Goal: Transaction & Acquisition: Book appointment/travel/reservation

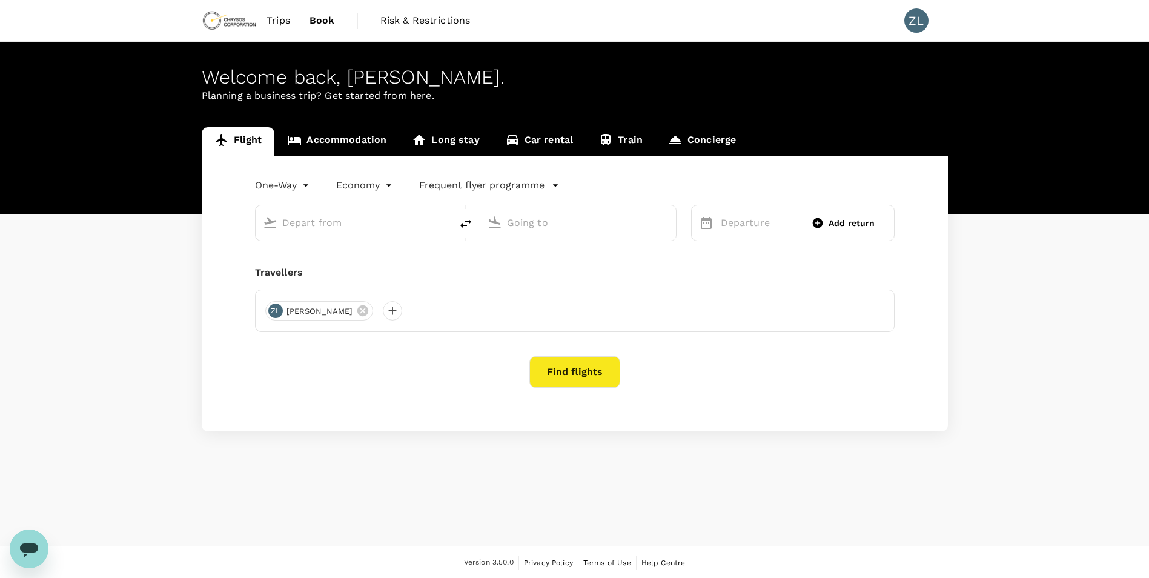
type input "roundtrip"
type input "Adelaide (ADL)"
type input "Beijing Capital Intl ([GEOGRAPHIC_DATA])"
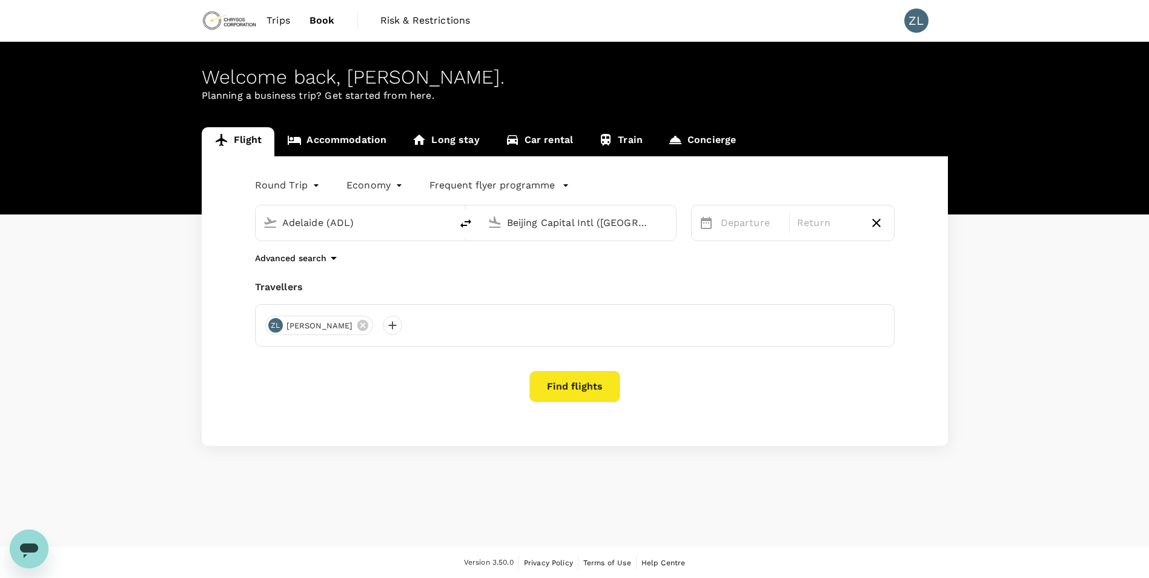
click at [294, 187] on body "Trips Book Risk & Restrictions ZL Welcome back , [PERSON_NAME] . Planning a bus…" at bounding box center [574, 289] width 1149 height 579
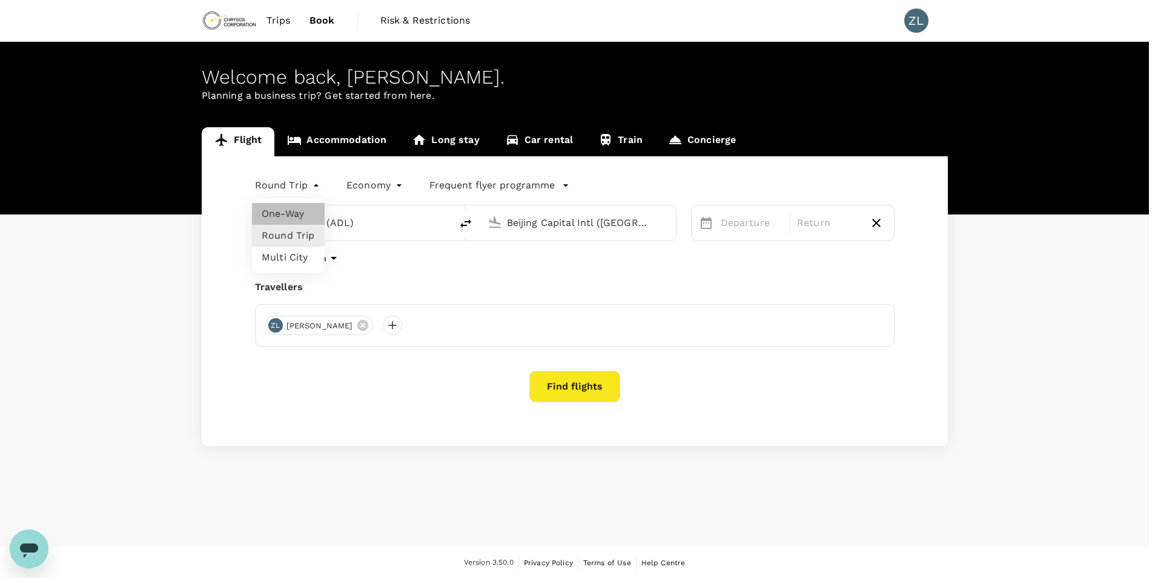
click at [281, 208] on li "One-Way" at bounding box center [288, 214] width 73 height 22
type input "oneway"
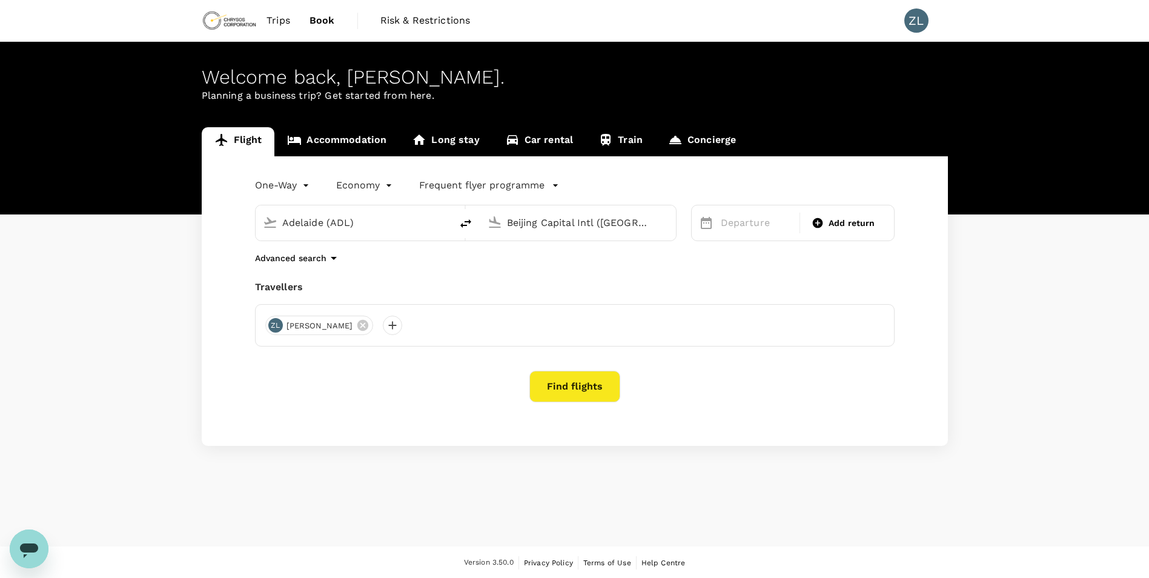
click at [577, 228] on input "Beijing Capital Intl (PEK)" at bounding box center [579, 222] width 144 height 19
type input "p"
click at [577, 240] on li "Shanghai, China" at bounding box center [588, 246] width 279 height 19
type input "Shanghai, China (any)"
click at [884, 353] on div "14" at bounding box center [884, 350] width 23 height 23
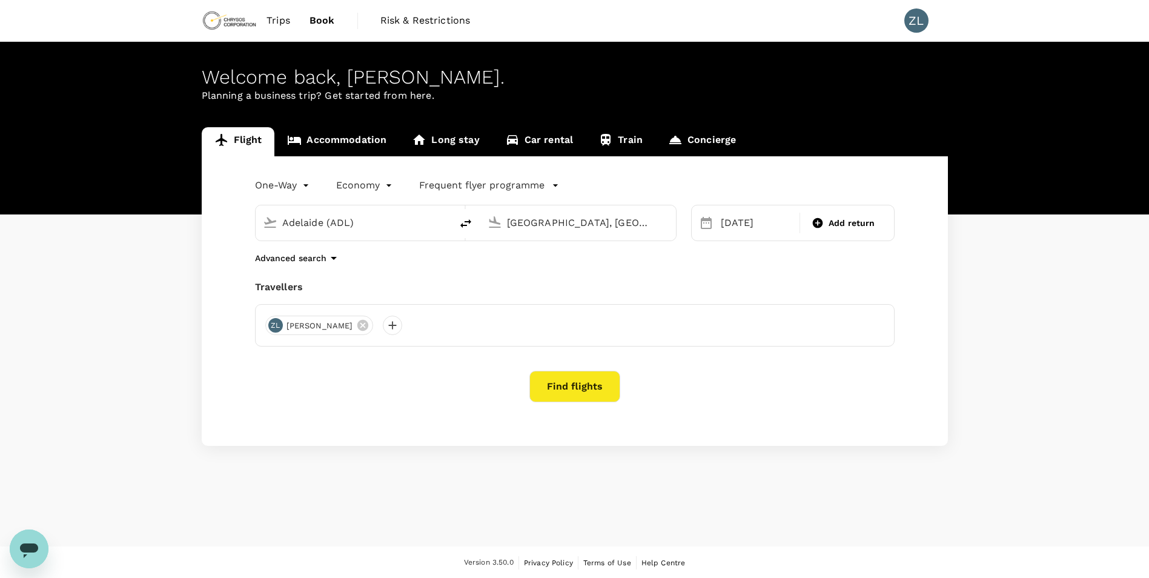
click at [566, 382] on button "Find flights" at bounding box center [574, 386] width 91 height 31
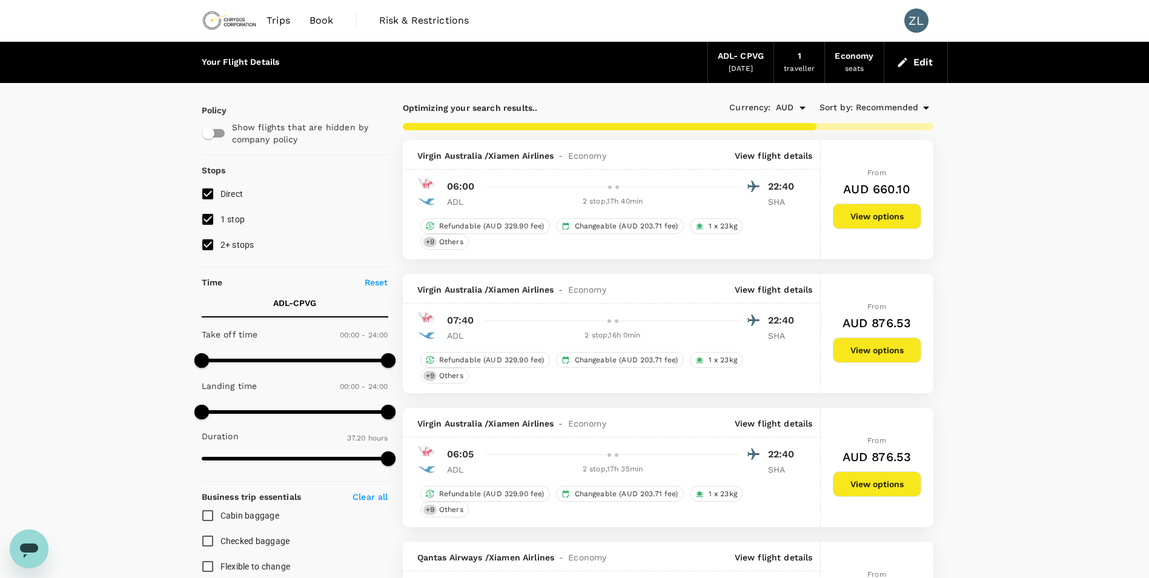
type input "3390"
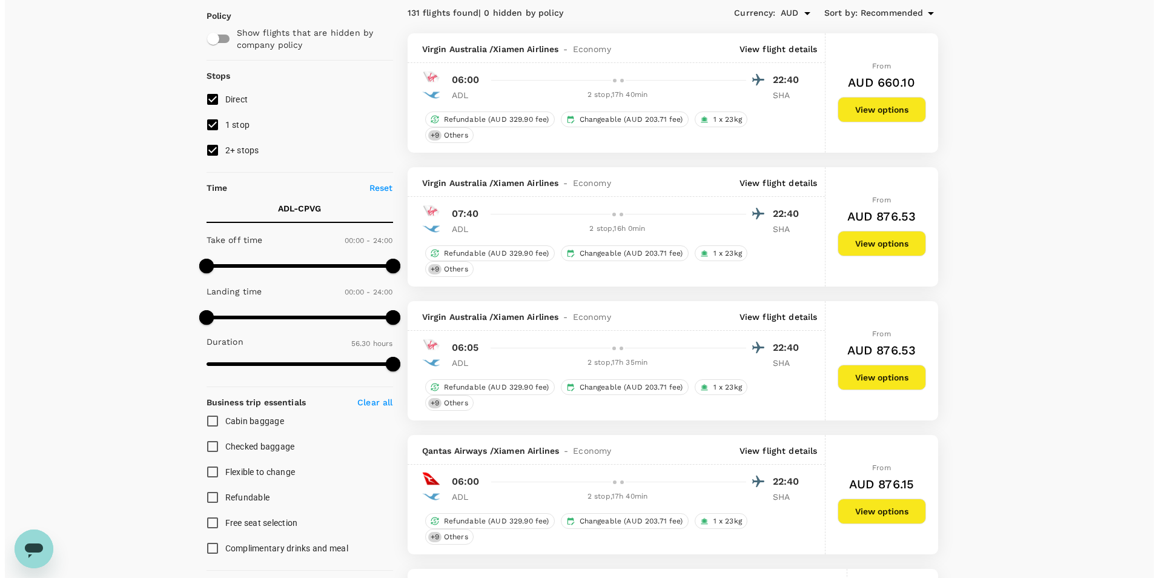
scroll to position [303, 0]
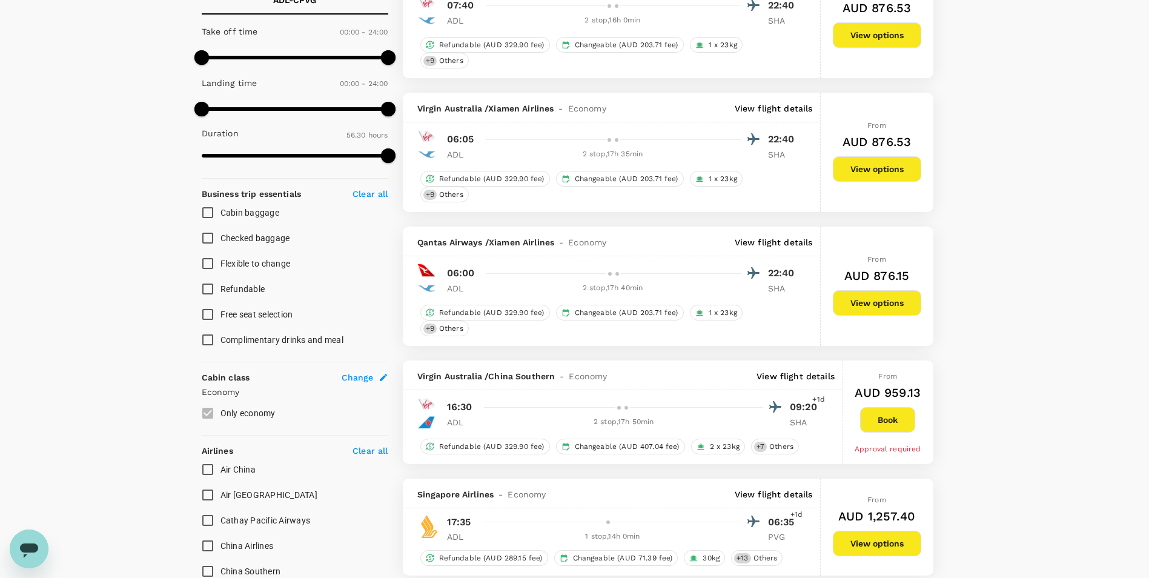
click at [790, 246] on p "View flight details" at bounding box center [774, 242] width 78 height 12
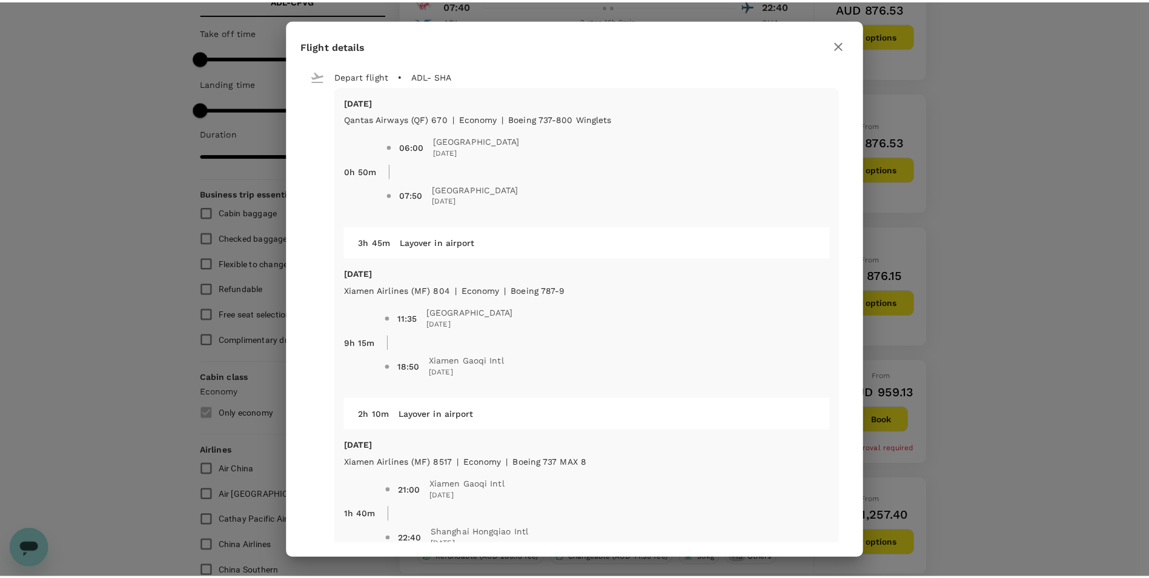
scroll to position [58, 0]
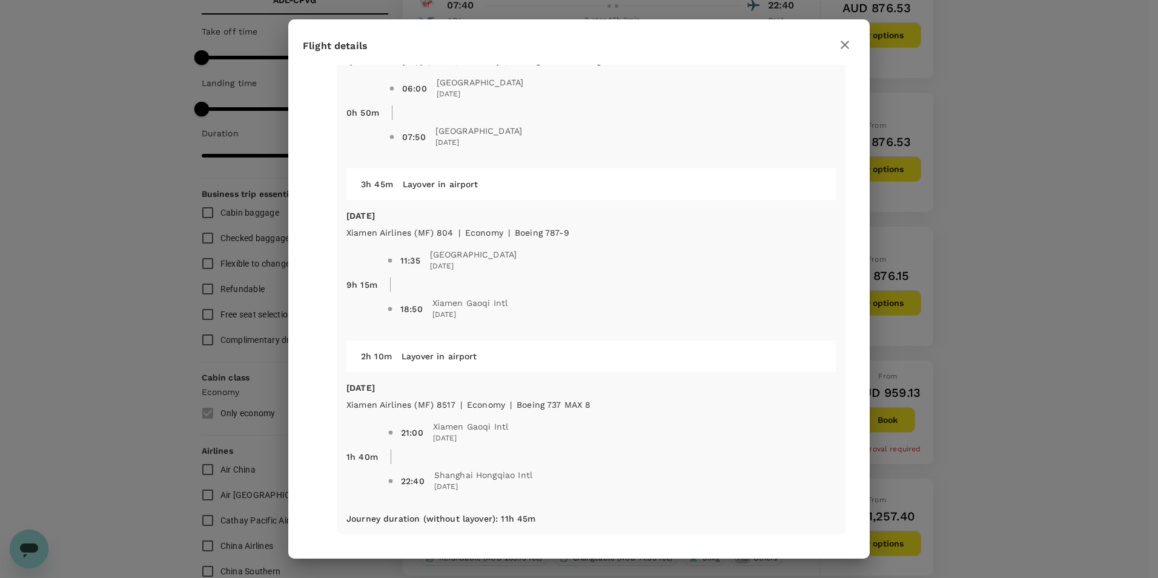
click at [1018, 224] on div "Flight details Depart flight ADL - SHA Sun, 14 Sep Qantas Airways (QF) 670 | ec…" at bounding box center [579, 289] width 1158 height 578
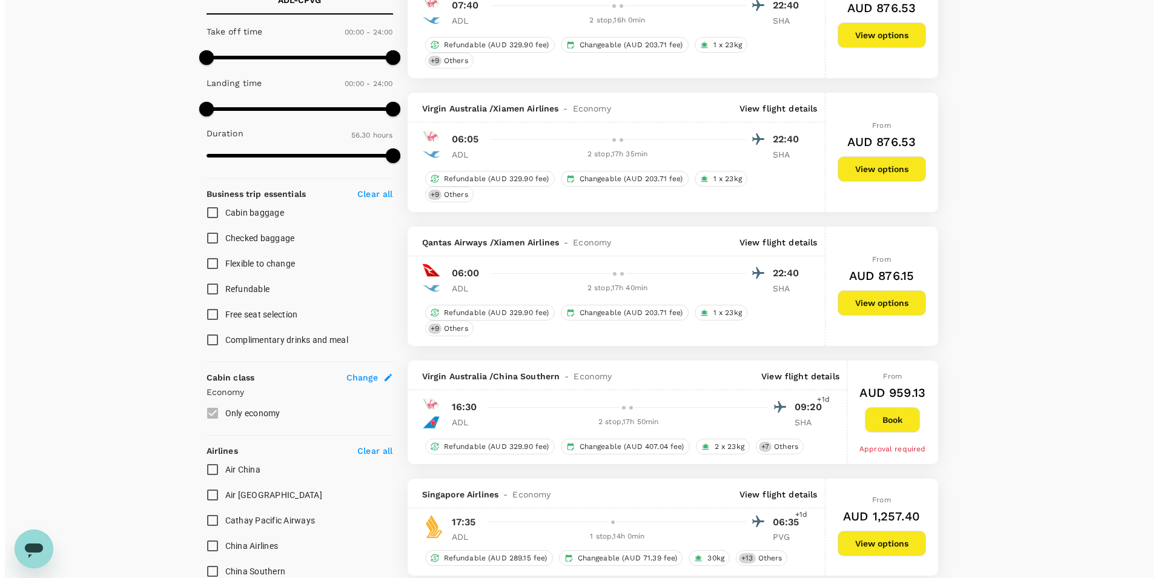
scroll to position [727, 0]
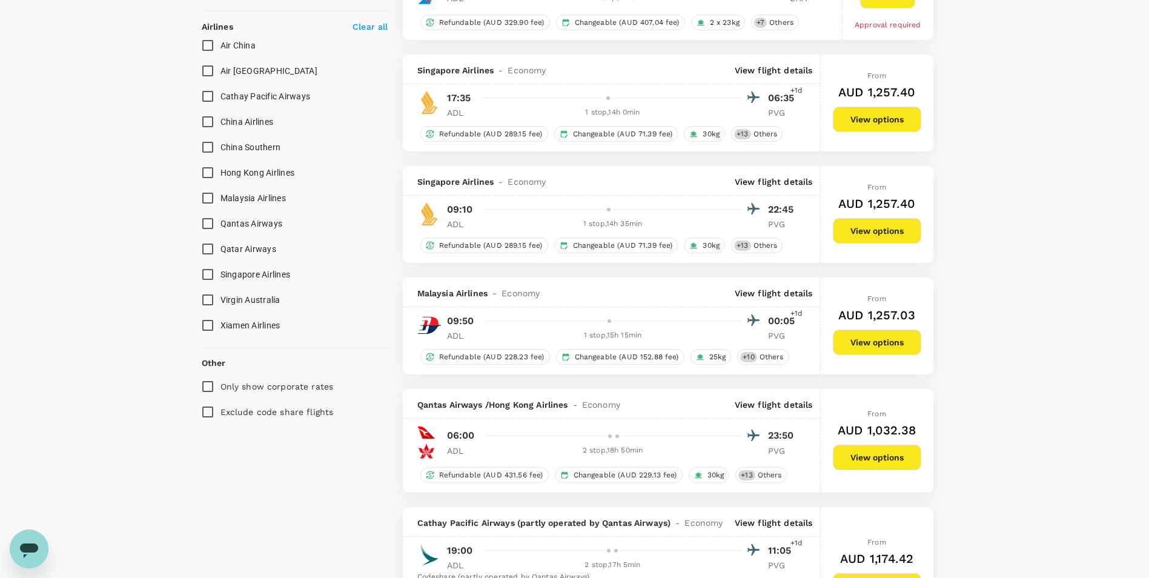
click at [781, 183] on p "View flight details" at bounding box center [774, 182] width 78 height 12
